Goal: Task Accomplishment & Management: Manage account settings

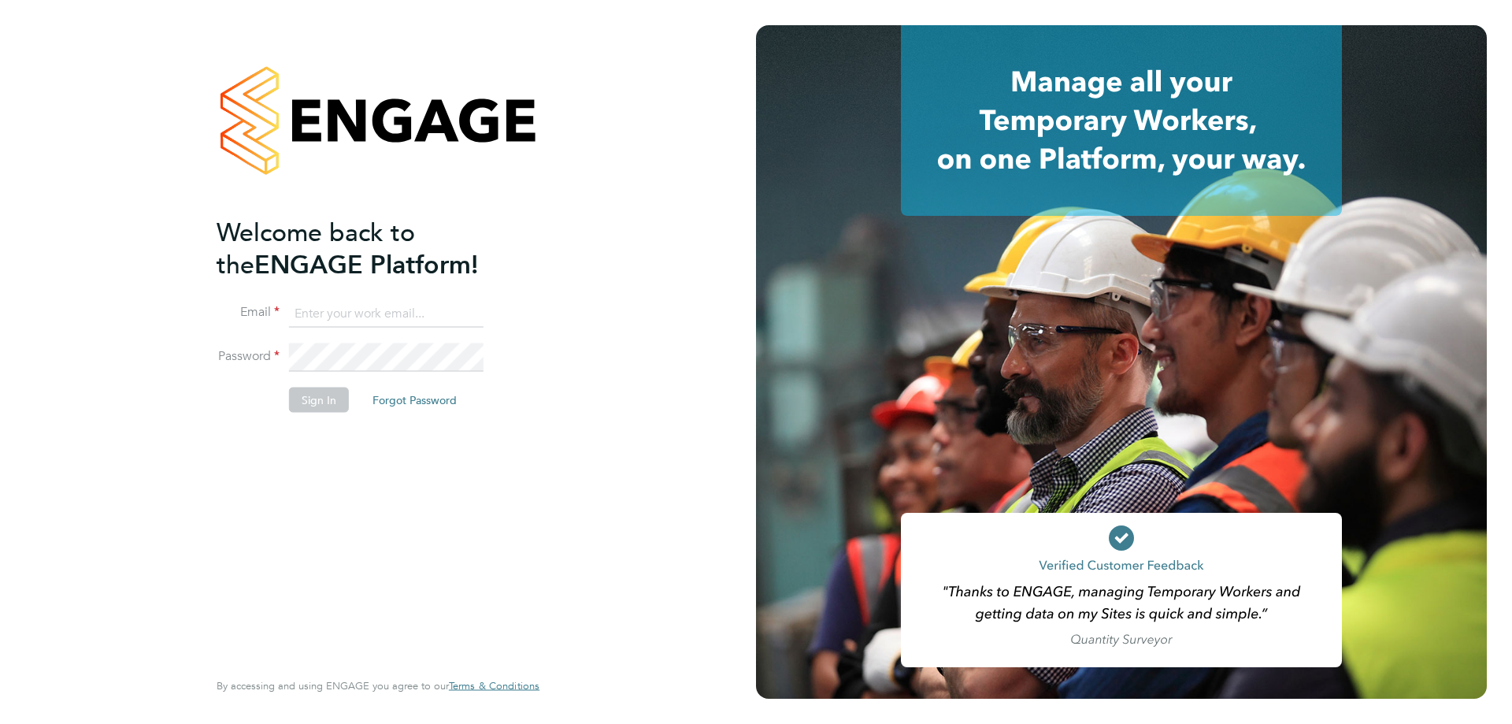
type input "[PERSON_NAME][EMAIL_ADDRESS][PERSON_NAME][DOMAIN_NAME]"
click at [317, 408] on button "Sign In" at bounding box center [319, 399] width 60 height 25
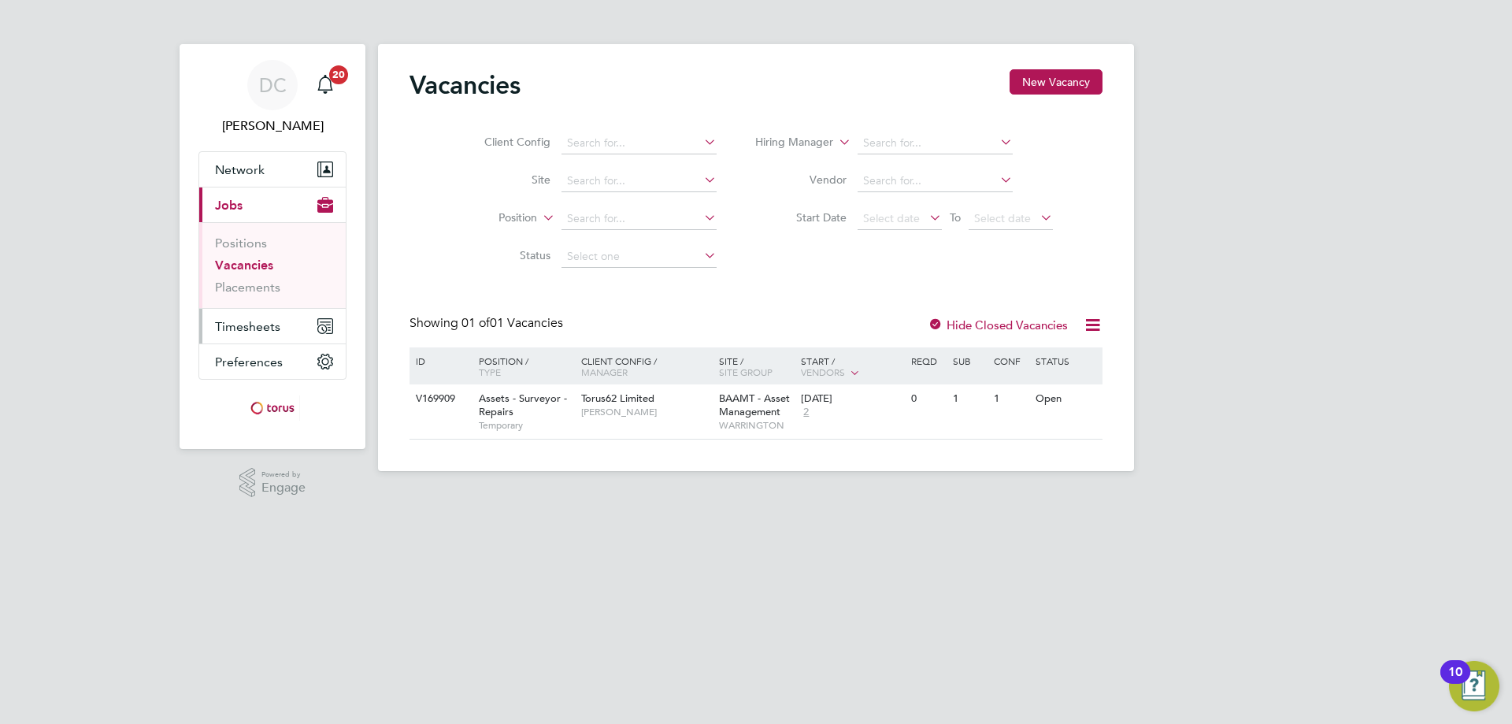
click at [244, 319] on span "Timesheets" at bounding box center [247, 326] width 65 height 15
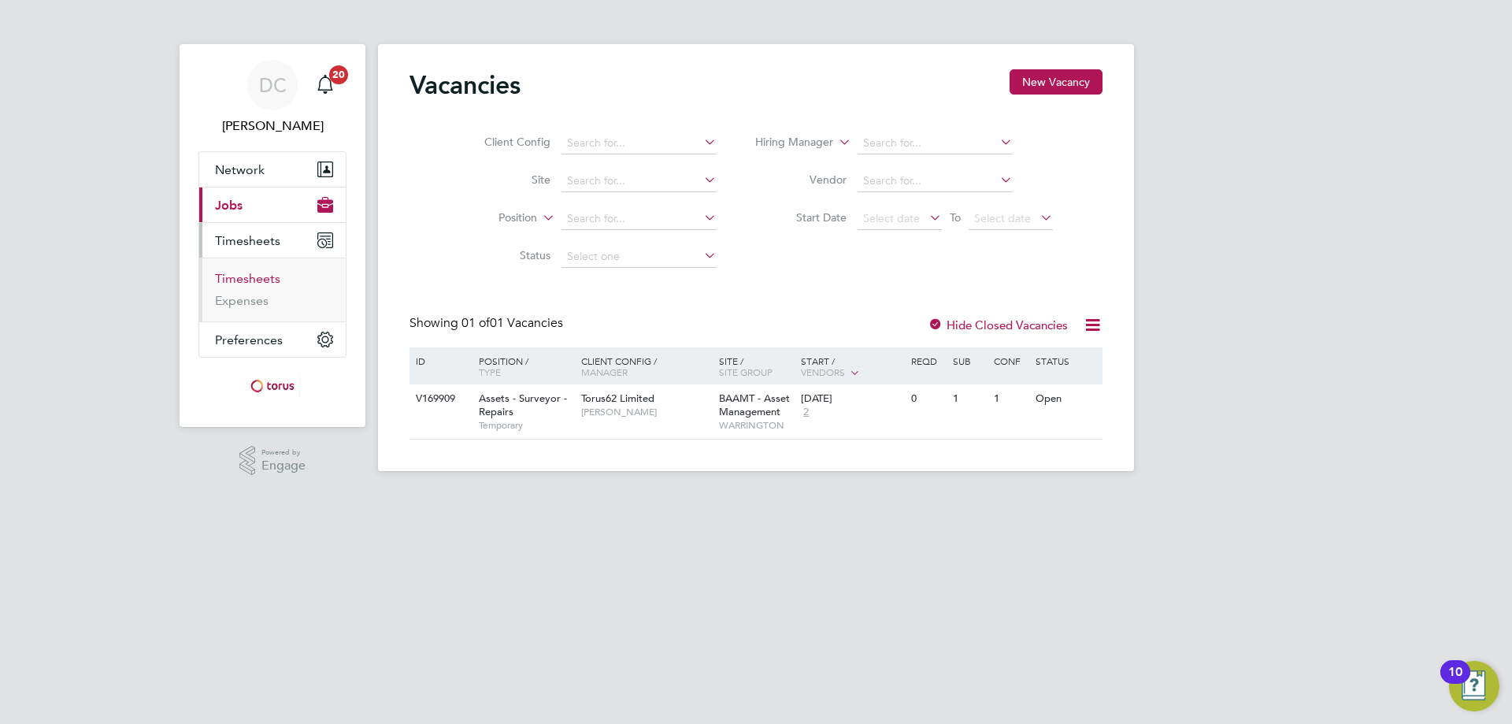
click at [268, 278] on link "Timesheets" at bounding box center [247, 278] width 65 height 15
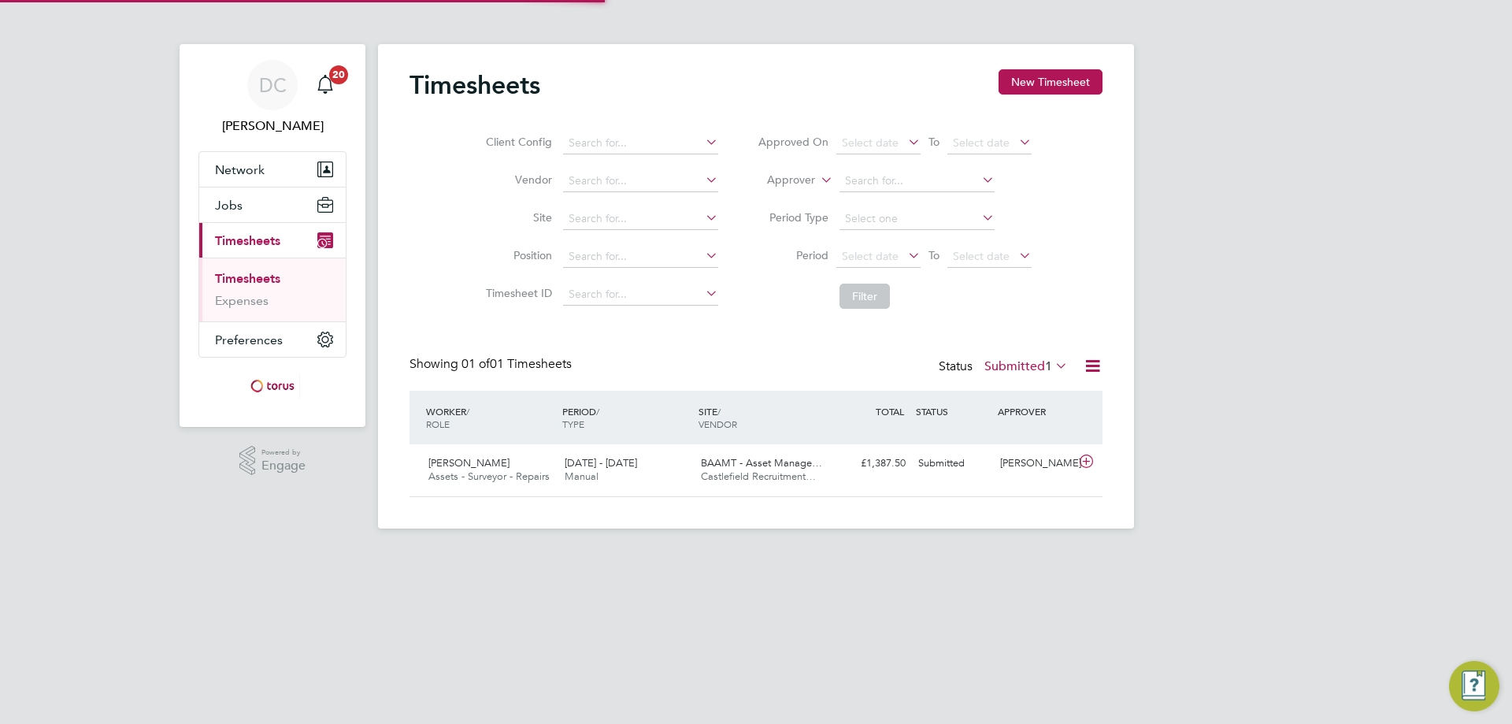
scroll to position [40, 137]
click at [832, 469] on div "£1,387.50 Submitted" at bounding box center [871, 463] width 82 height 26
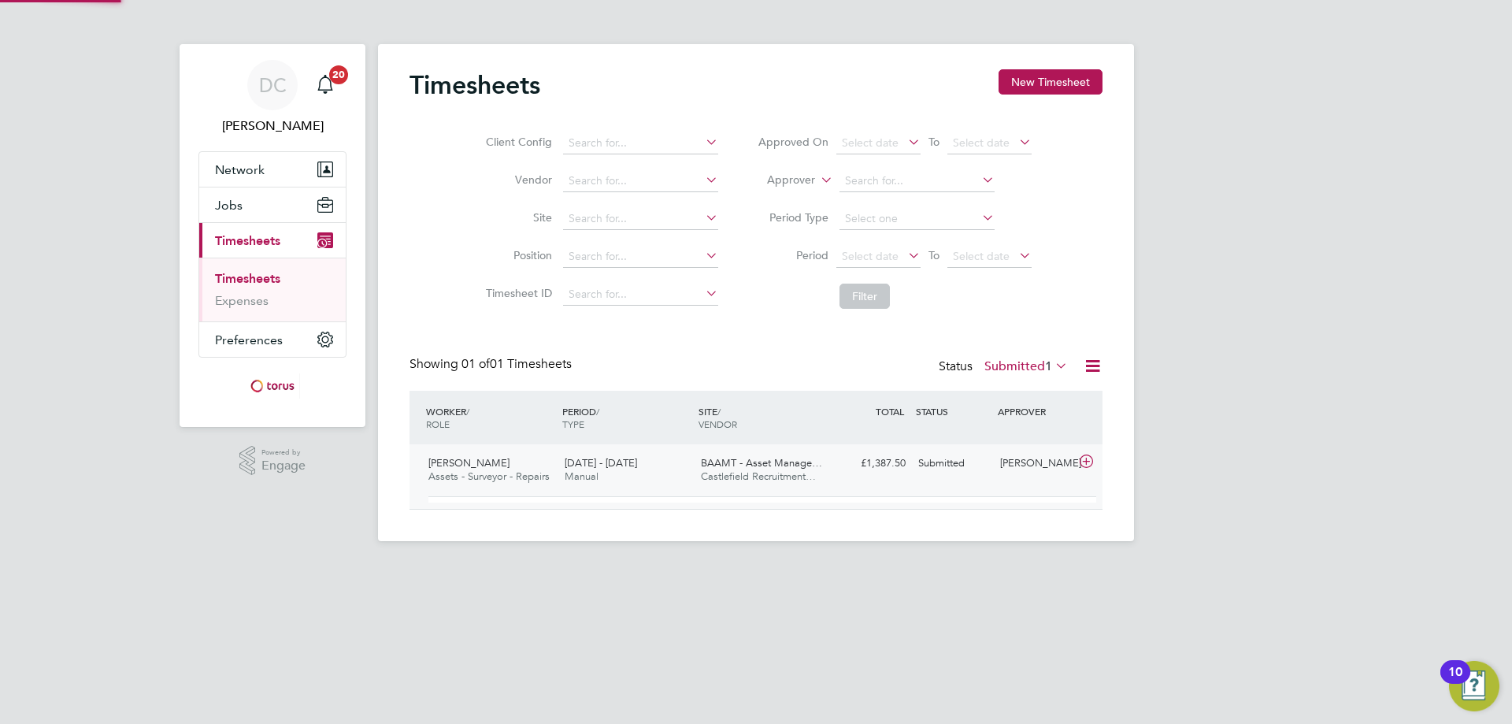
scroll to position [27, 154]
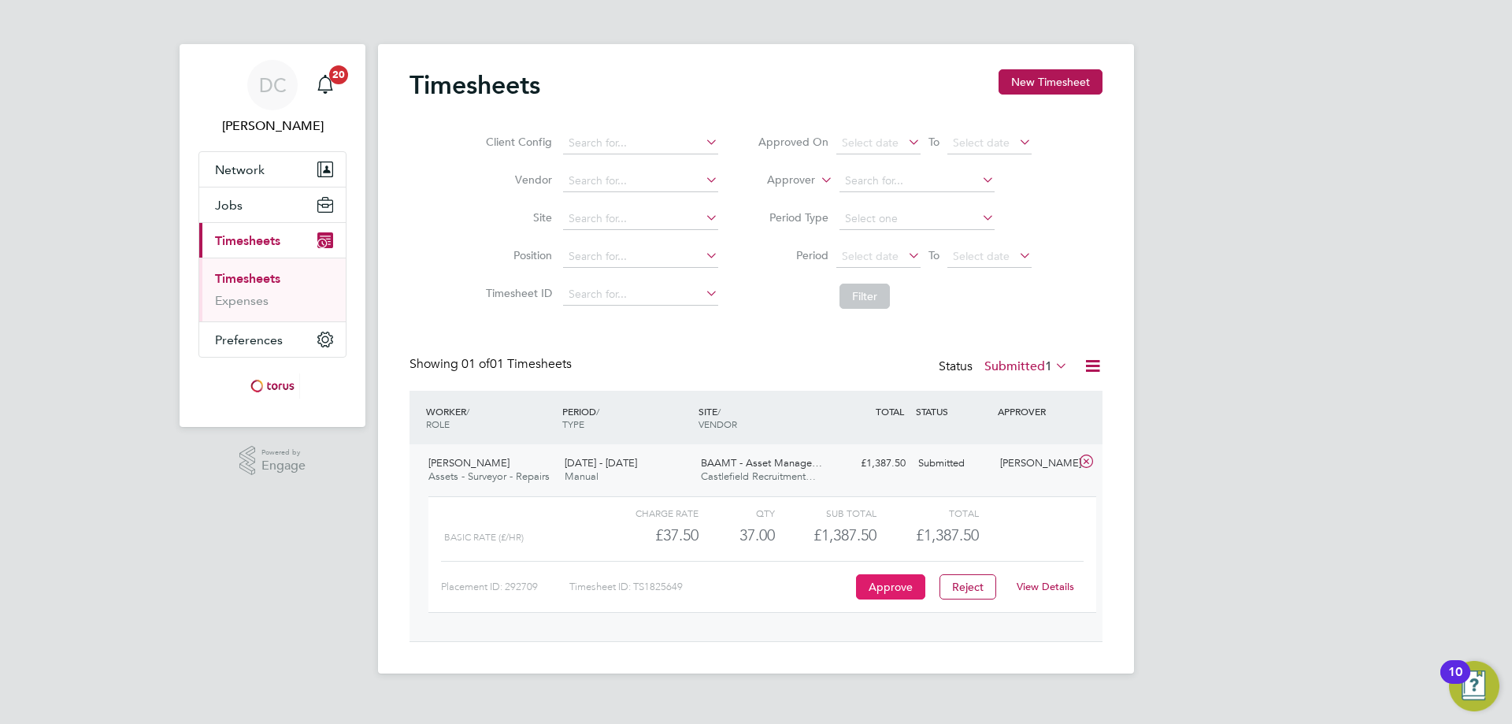
click at [884, 588] on button "Approve" at bounding box center [890, 586] width 69 height 25
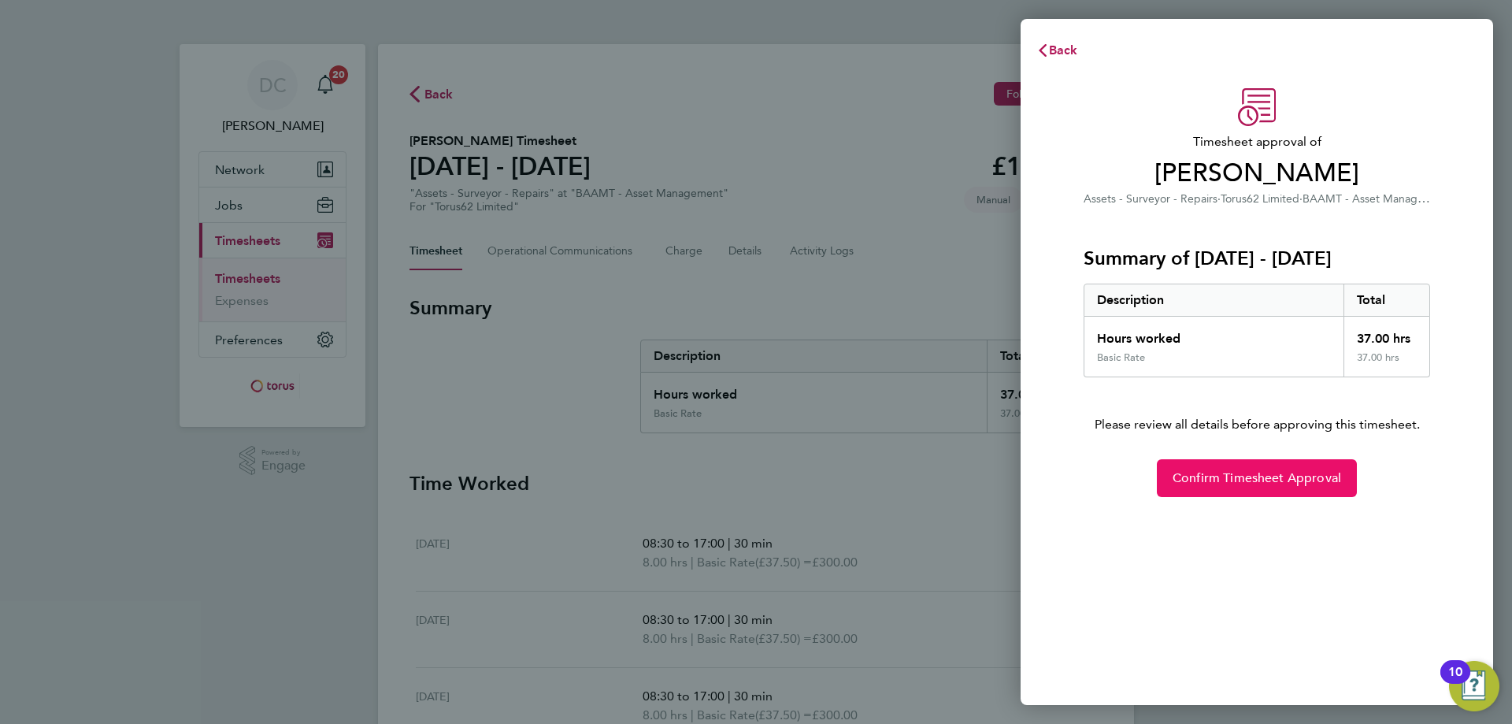
click at [1251, 487] on button "Confirm Timesheet Approval" at bounding box center [1257, 478] width 200 height 38
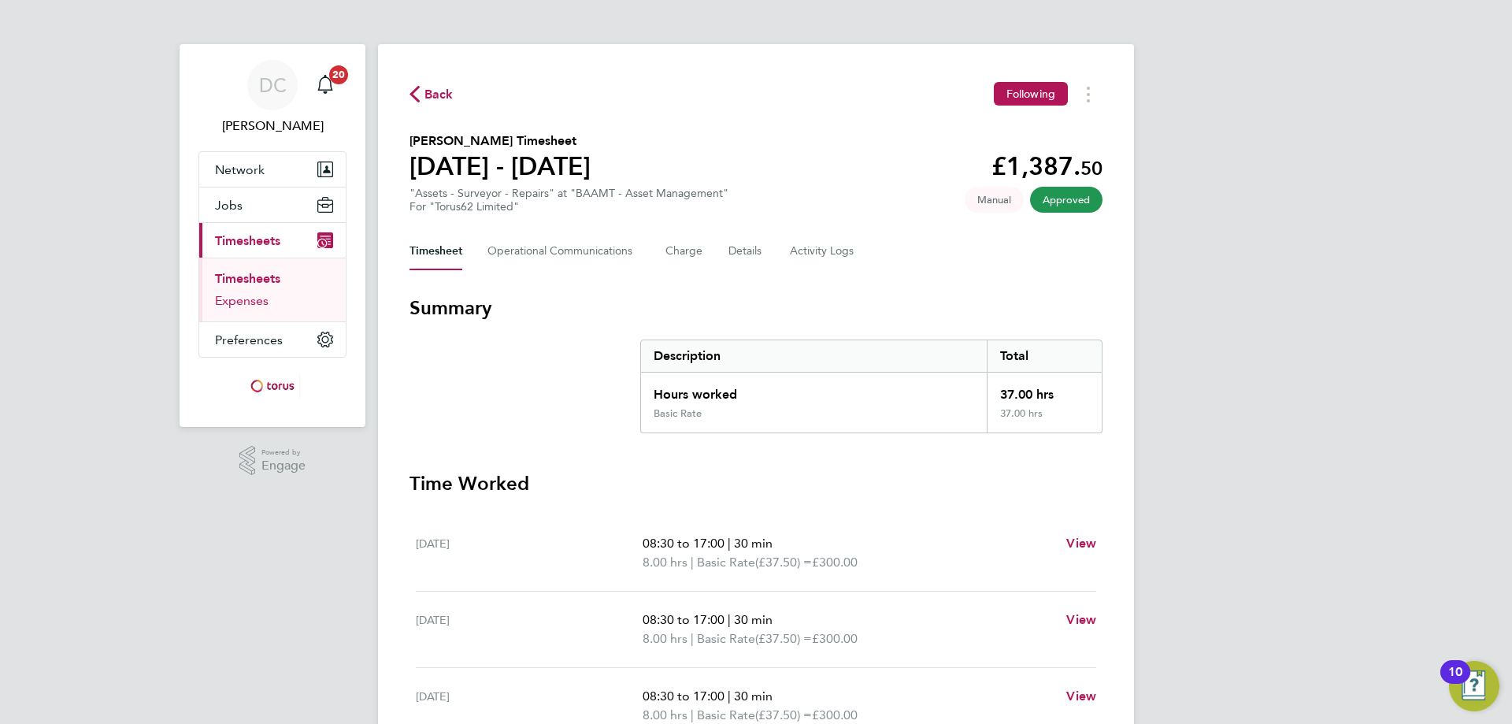
click at [243, 304] on link "Expenses" at bounding box center [242, 300] width 54 height 15
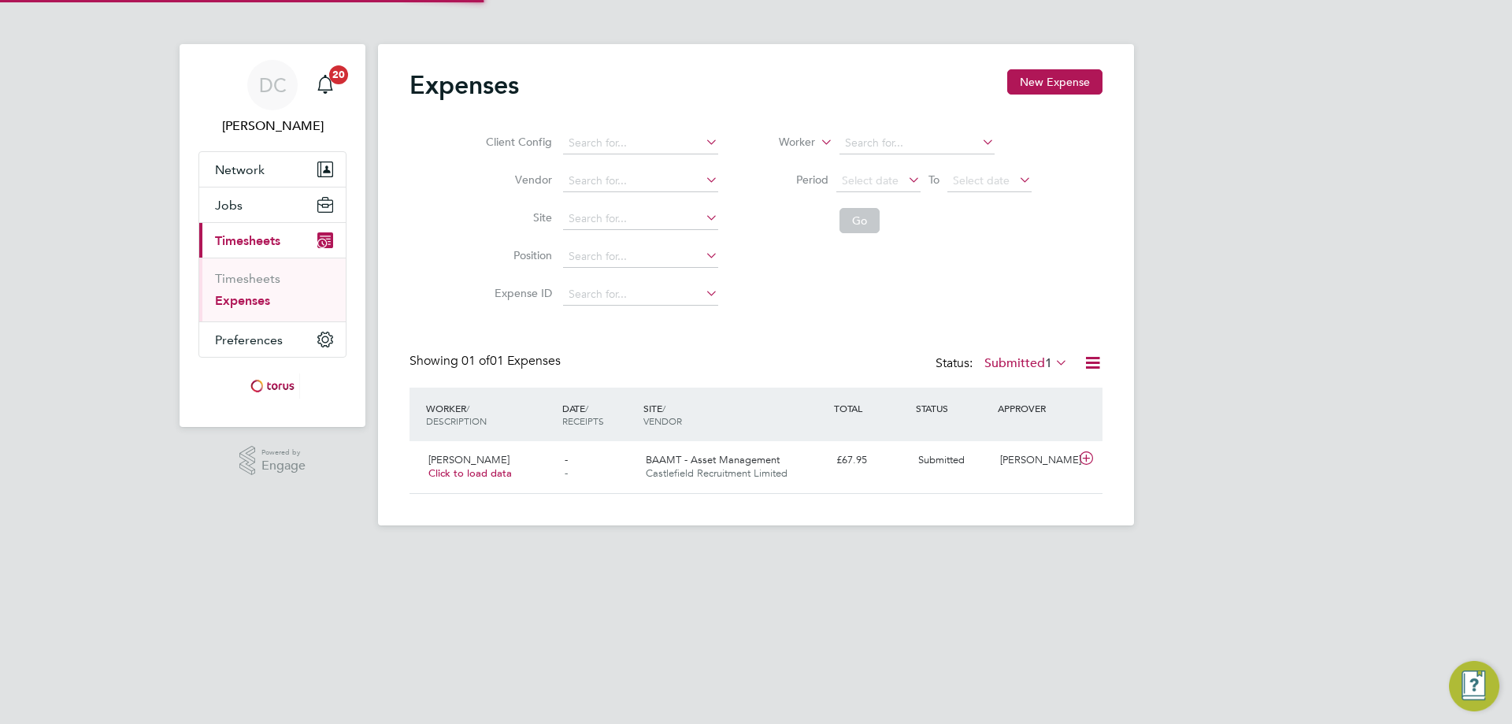
scroll to position [40, 191]
click at [684, 470] on span "Castlefield Recruitment Limited" at bounding box center [717, 472] width 142 height 13
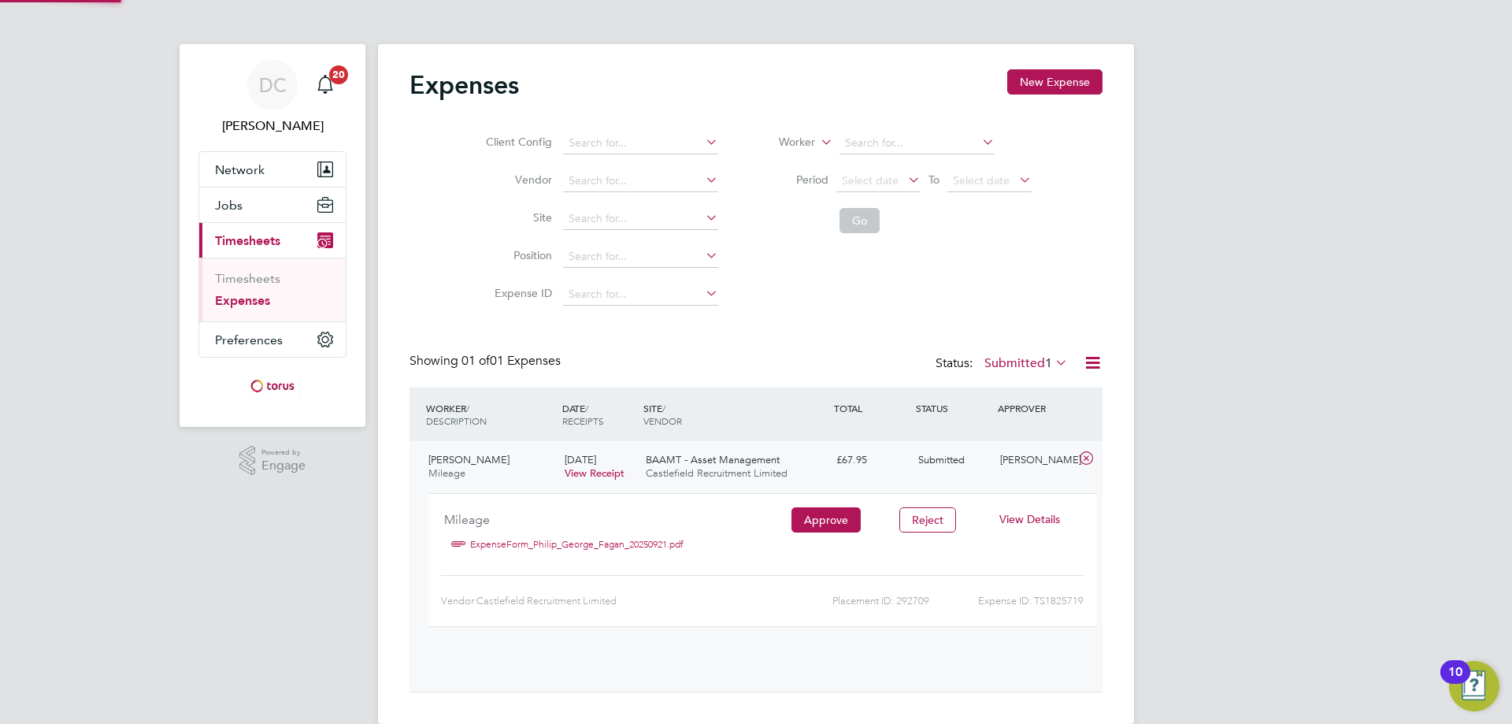
scroll to position [26, 284]
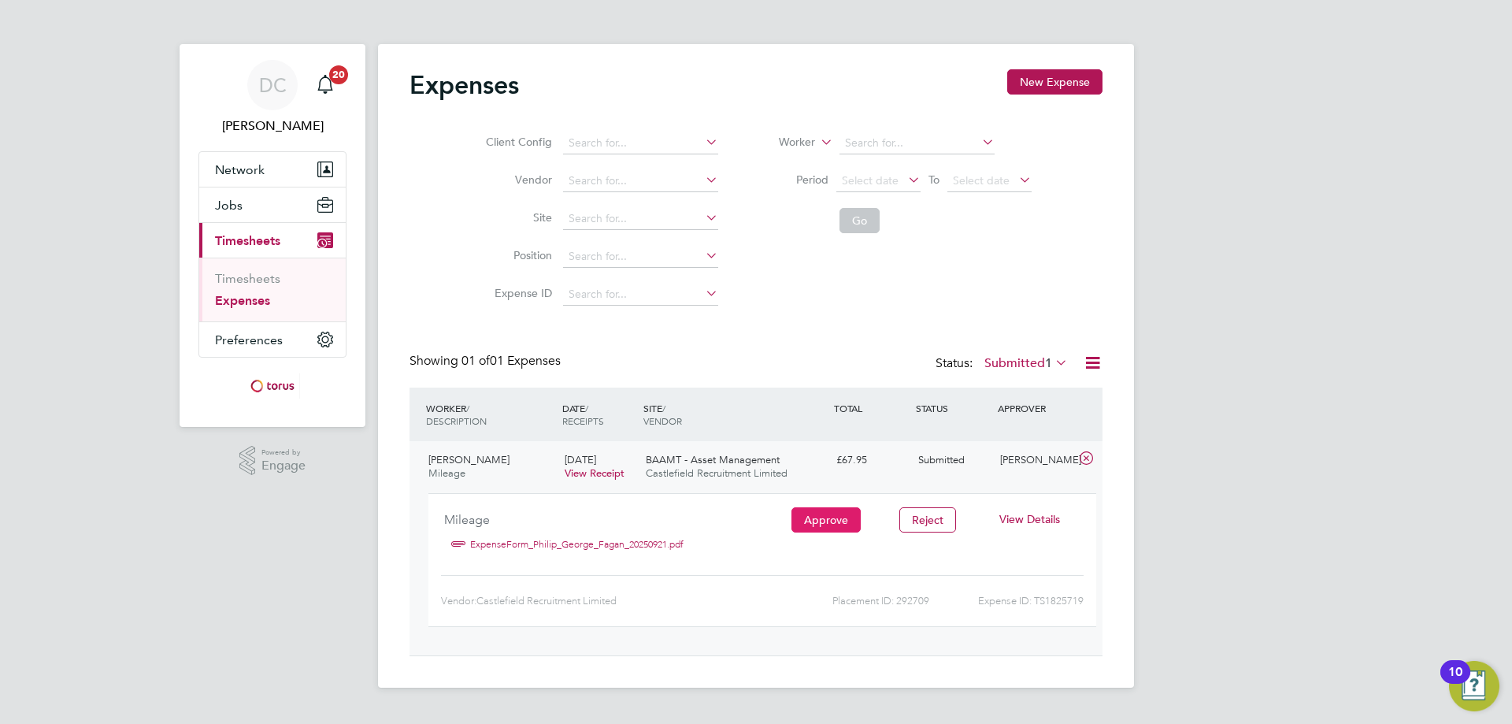
click at [799, 514] on button "Approve" at bounding box center [825, 519] width 69 height 25
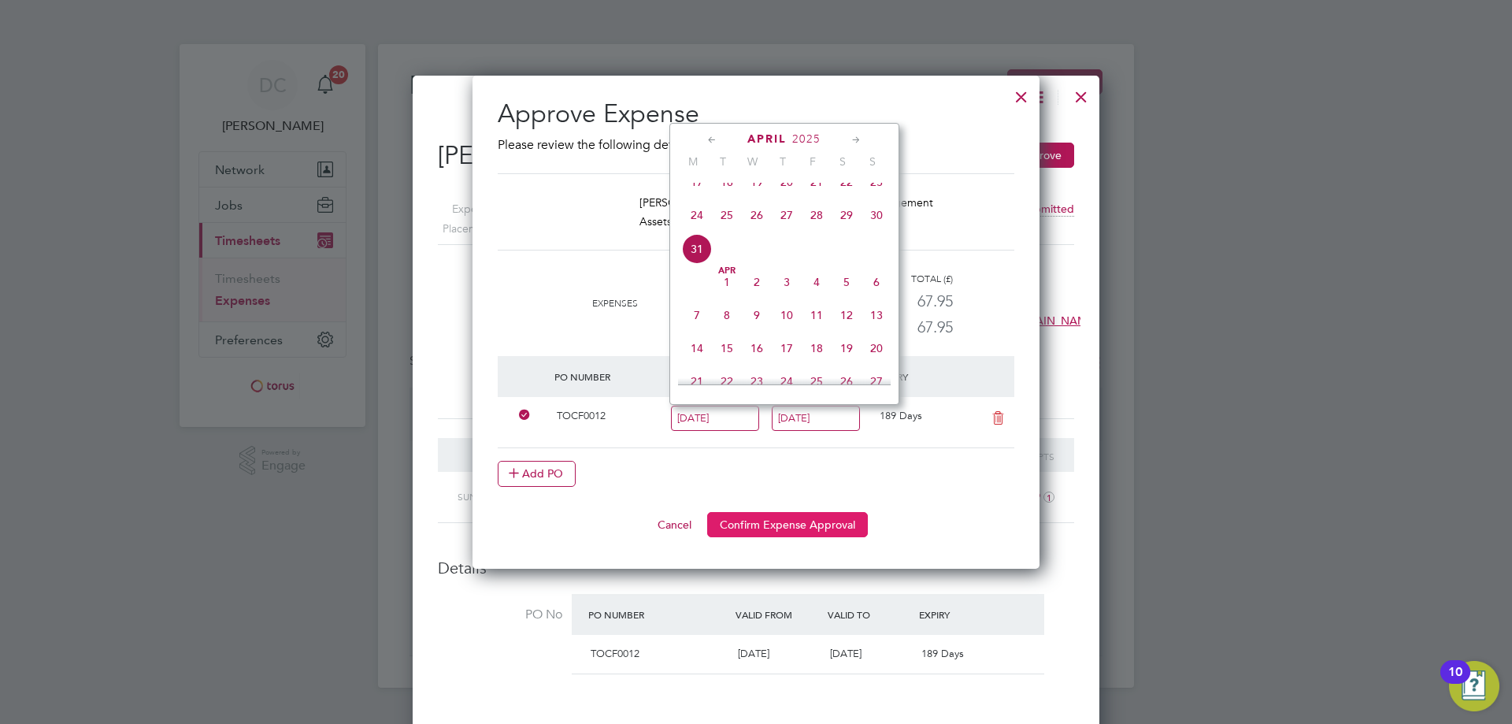
click at [763, 523] on button "Confirm Expense Approval" at bounding box center [787, 524] width 161 height 25
